Goal: Task Accomplishment & Management: Use online tool/utility

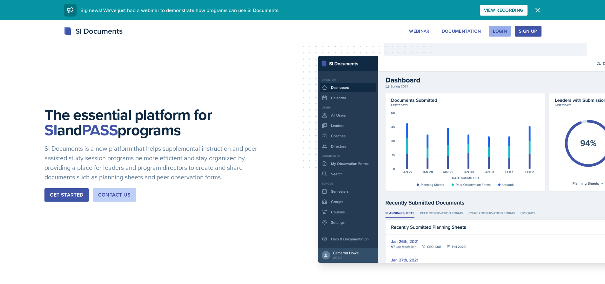
click at [495, 30] on div "Login" at bounding box center [500, 31] width 14 height 5
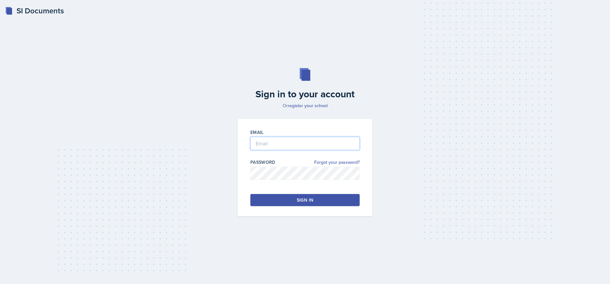
click at [260, 148] on input "email" at bounding box center [304, 143] width 109 height 13
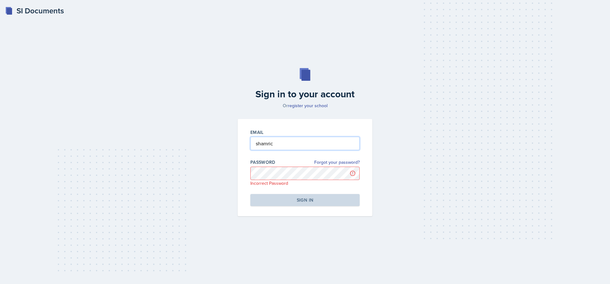
click at [286, 140] on input "shamric" at bounding box center [304, 143] width 109 height 13
type input "[EMAIL_ADDRESS][DOMAIN_NAME]"
click at [256, 144] on input "[EMAIL_ADDRESS][DOMAIN_NAME]" at bounding box center [304, 143] width 109 height 13
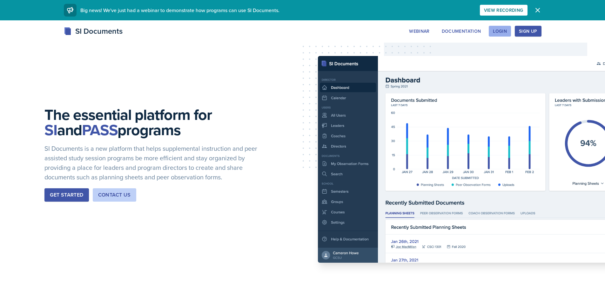
click at [505, 27] on button "Login" at bounding box center [500, 31] width 22 height 11
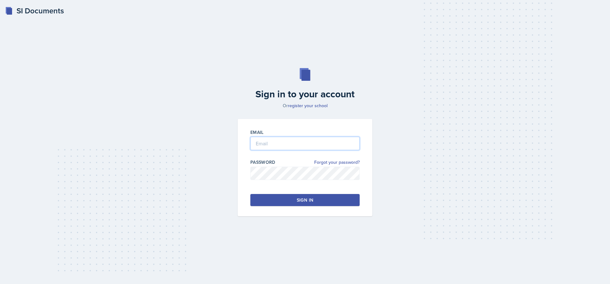
click at [274, 143] on input "email" at bounding box center [304, 143] width 109 height 13
type input "[EMAIL_ADDRESS][DOMAIN_NAME]"
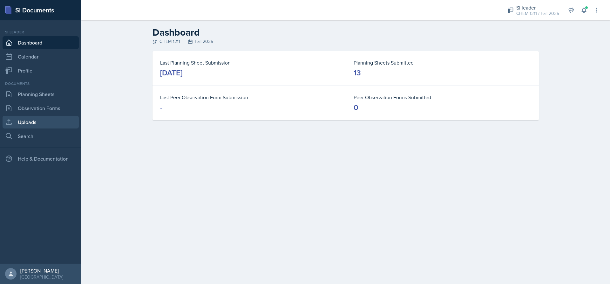
click at [13, 121] on link "Uploads" at bounding box center [41, 122] width 76 height 13
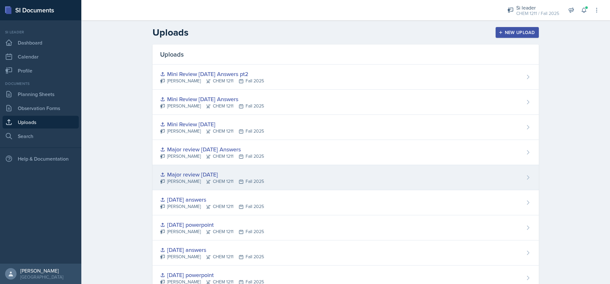
click at [245, 177] on div "Major review [DATE]" at bounding box center [212, 174] width 104 height 9
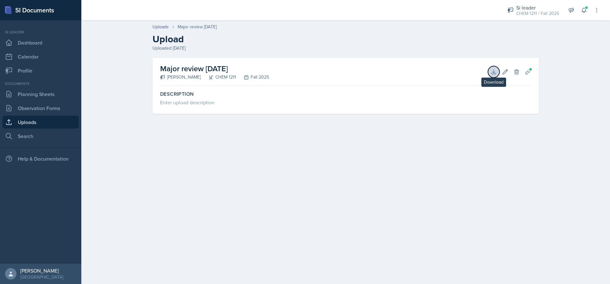
click at [492, 70] on icon at bounding box center [494, 72] width 6 height 6
